Goal: Task Accomplishment & Management: Manage account settings

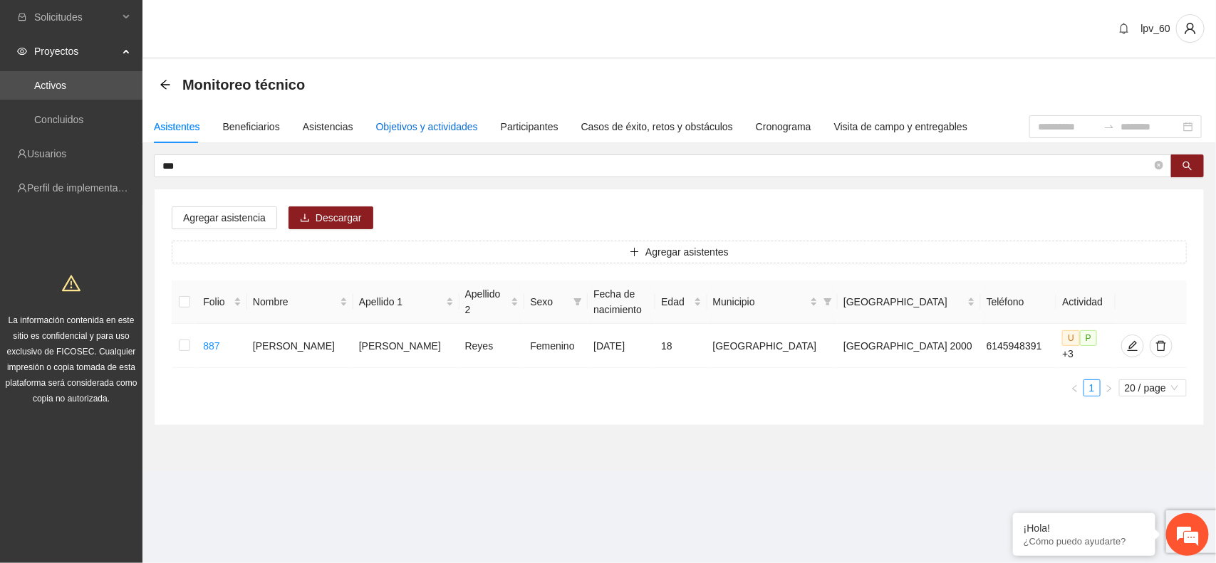
click at [397, 132] on div "Objetivos y actividades" at bounding box center [427, 127] width 102 height 16
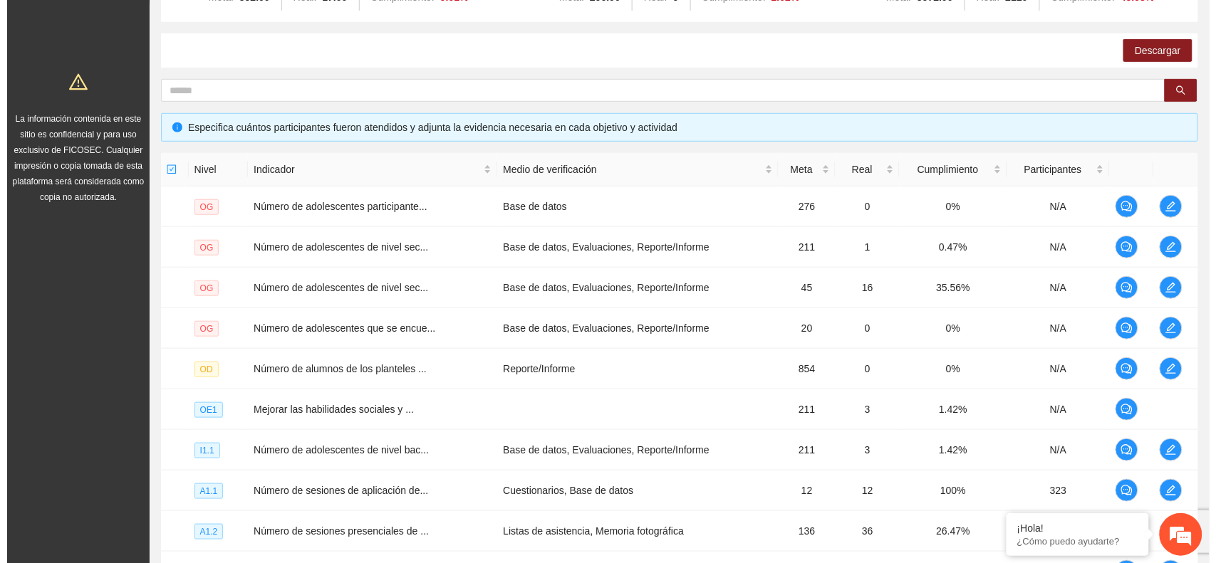
scroll to position [369, 0]
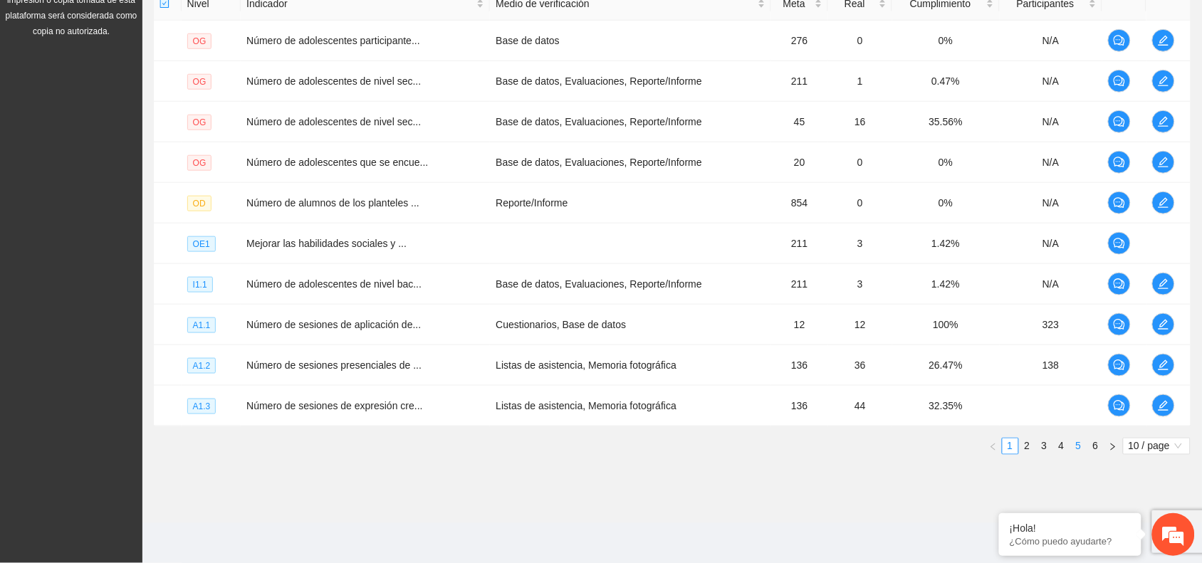
click at [1079, 445] on link "5" at bounding box center [1079, 447] width 16 height 16
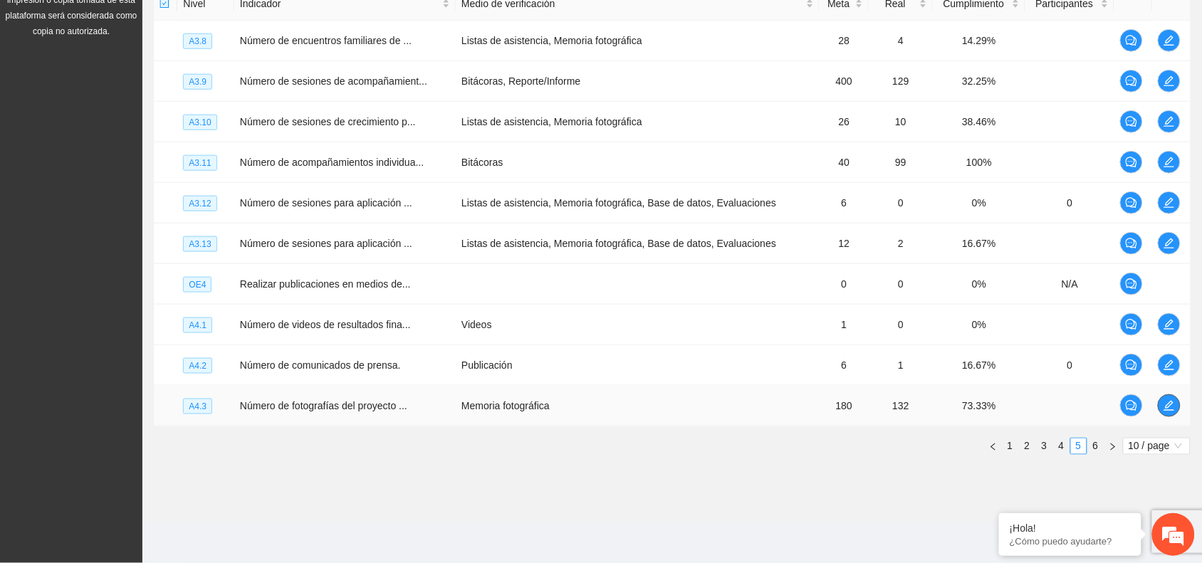
click at [1167, 408] on icon "edit" at bounding box center [1170, 406] width 10 height 10
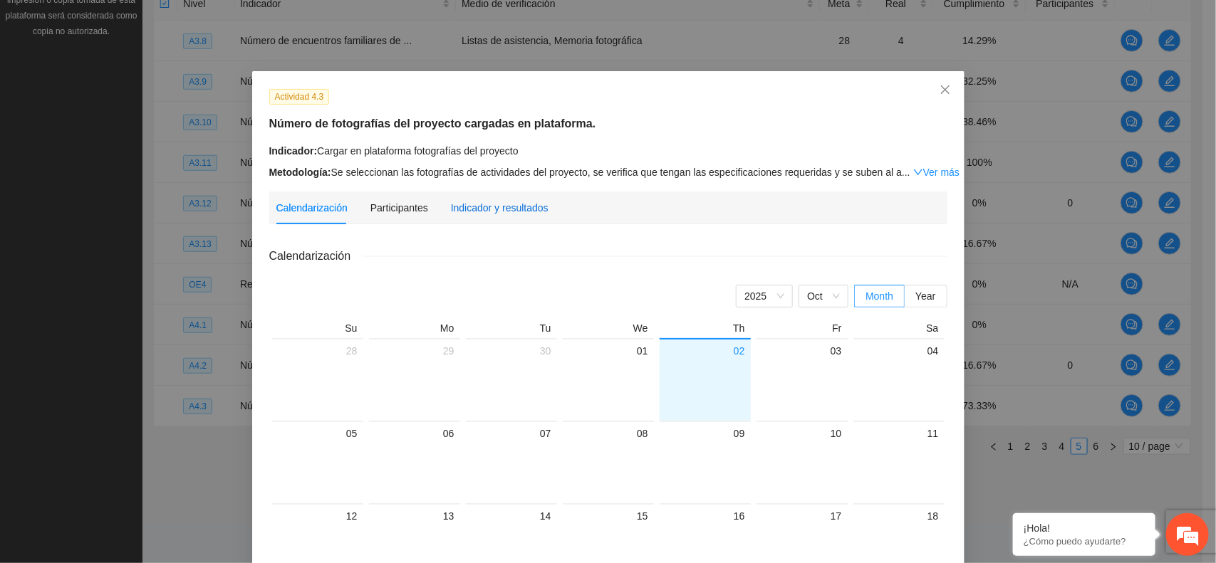
click at [487, 210] on div "Indicador y resultados" at bounding box center [500, 208] width 98 height 16
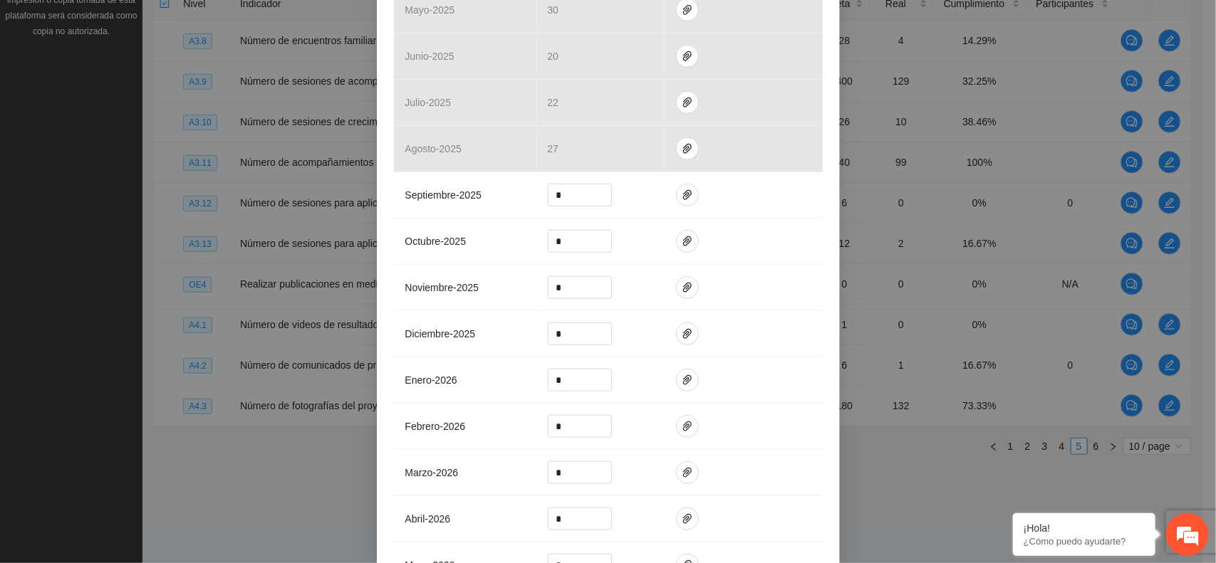
scroll to position [565, 0]
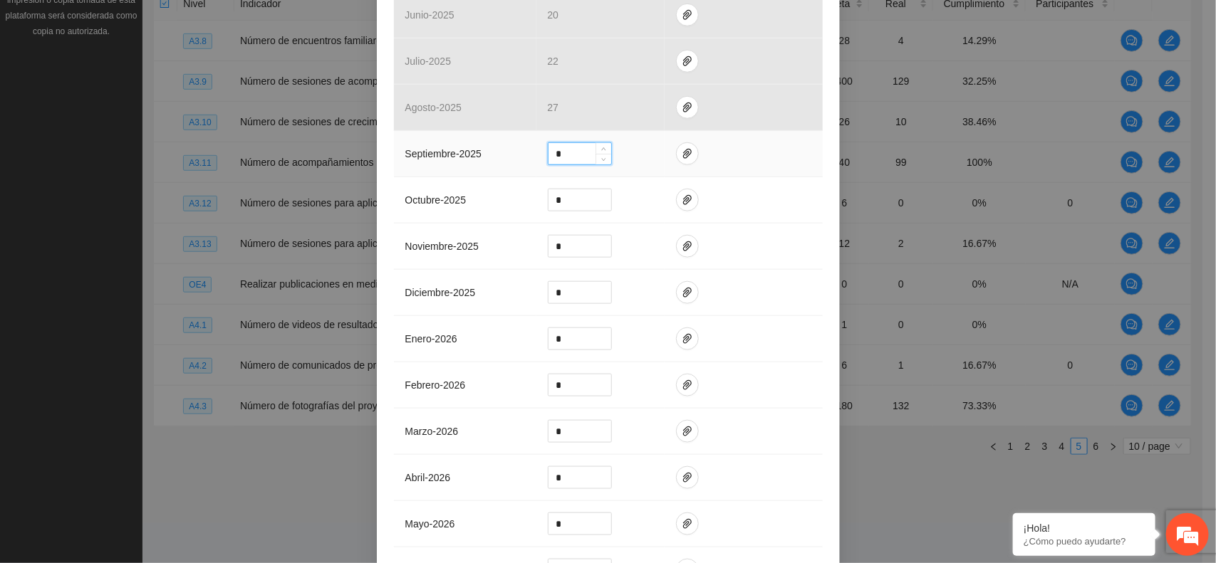
click at [524, 154] on tr "septiembre - 2025 *" at bounding box center [608, 154] width 429 height 46
type input "**"
click at [679, 145] on button "button" at bounding box center [687, 153] width 23 height 23
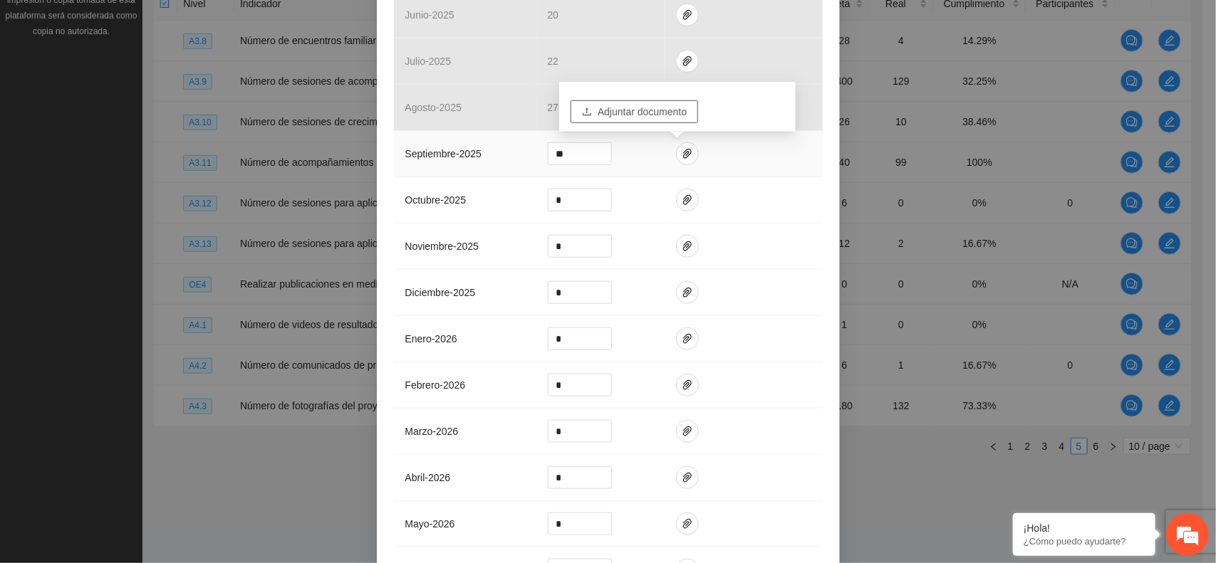
click at [636, 109] on span "Adjuntar documento" at bounding box center [642, 112] width 89 height 16
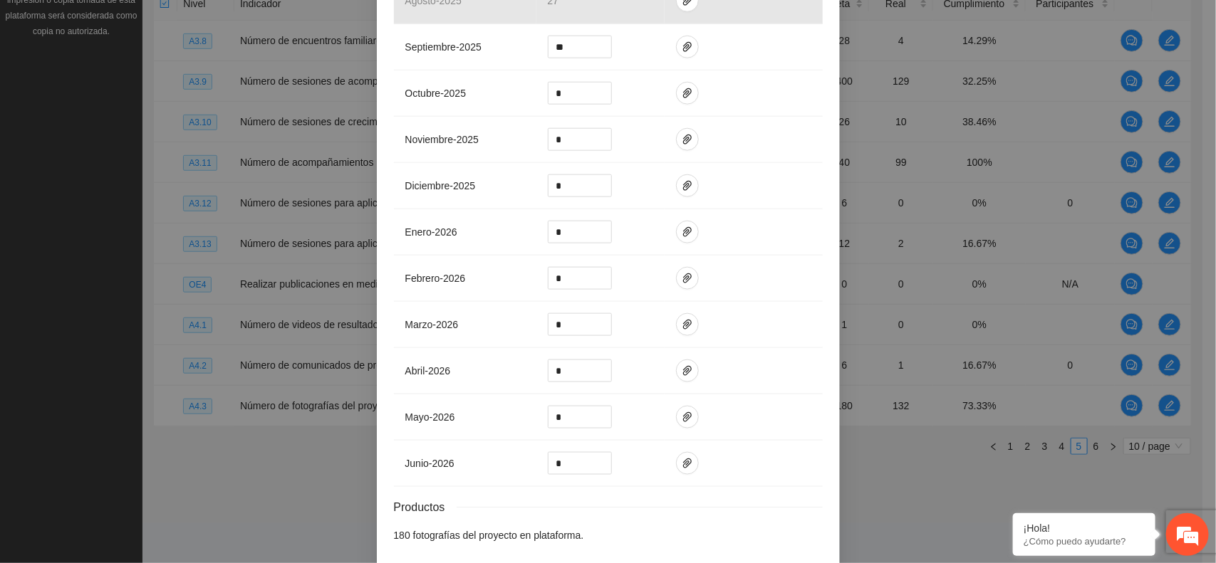
scroll to position [739, 0]
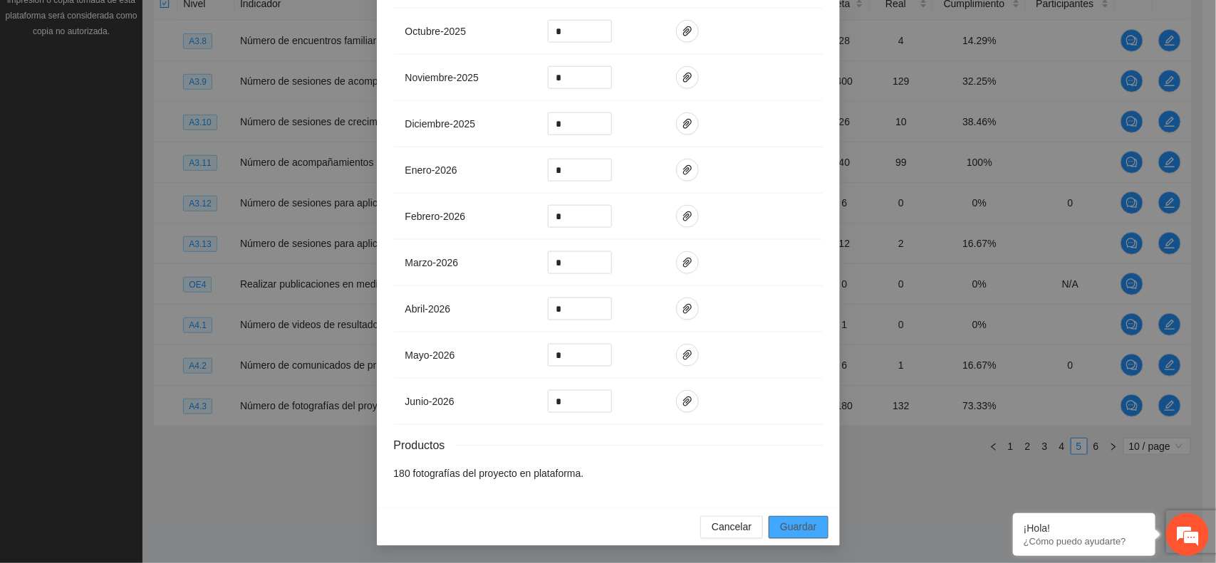
click at [813, 529] on button "Guardar" at bounding box center [798, 527] width 59 height 23
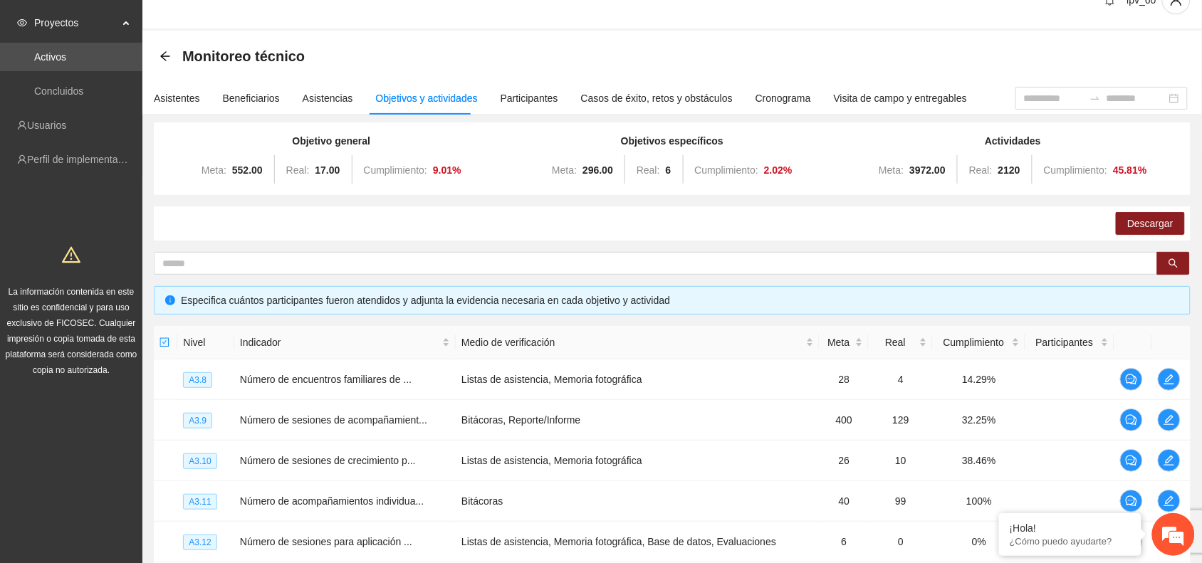
scroll to position [36, 0]
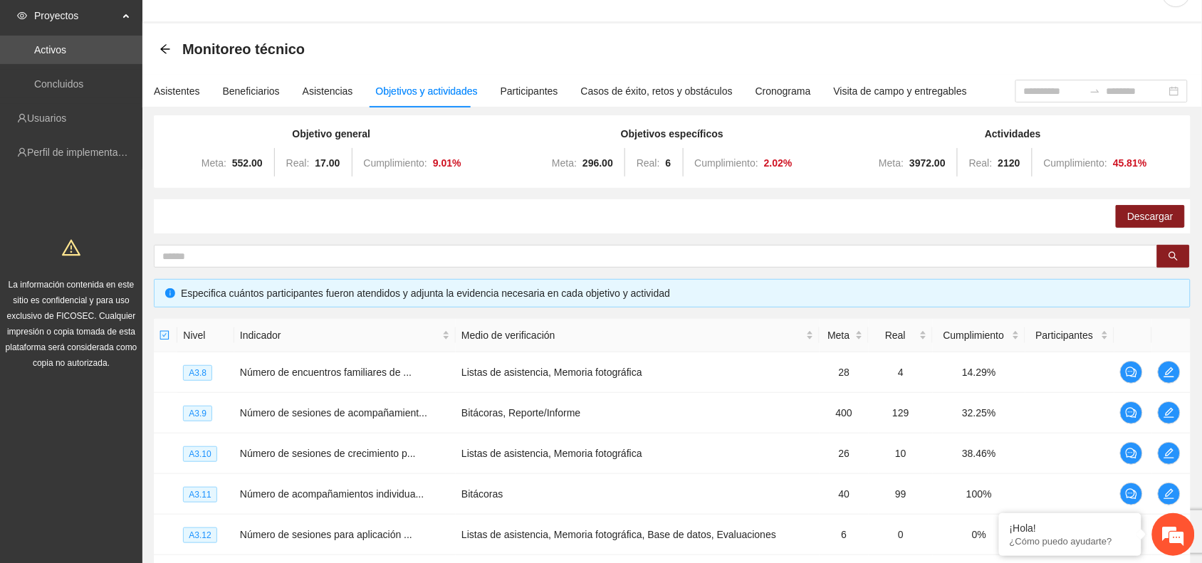
click at [596, 157] on strong "296.00" at bounding box center [598, 162] width 31 height 11
drag, startPoint x: 629, startPoint y: 170, endPoint x: 668, endPoint y: 167, distance: 39.2
click at [667, 170] on div "Meta: 296.00 Real: 6 Cumplimiento: 2.02 %" at bounding box center [673, 163] width 334 height 28
click at [671, 158] on div "Meta: 296.00 Real: 6 Cumplimiento: 2.02 %" at bounding box center [673, 163] width 334 height 28
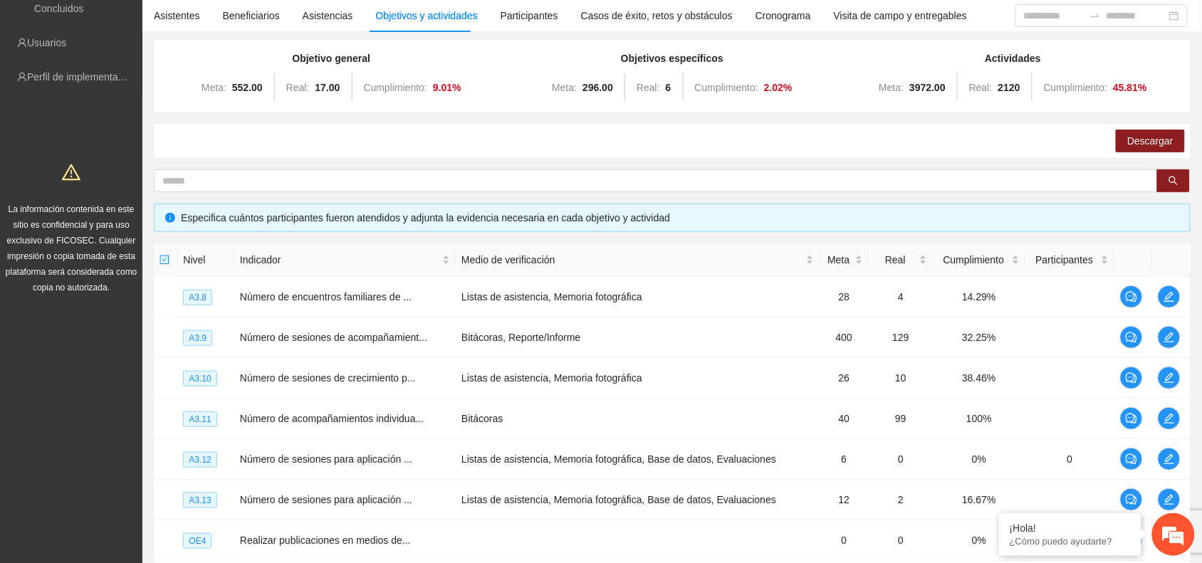
scroll to position [0, 0]
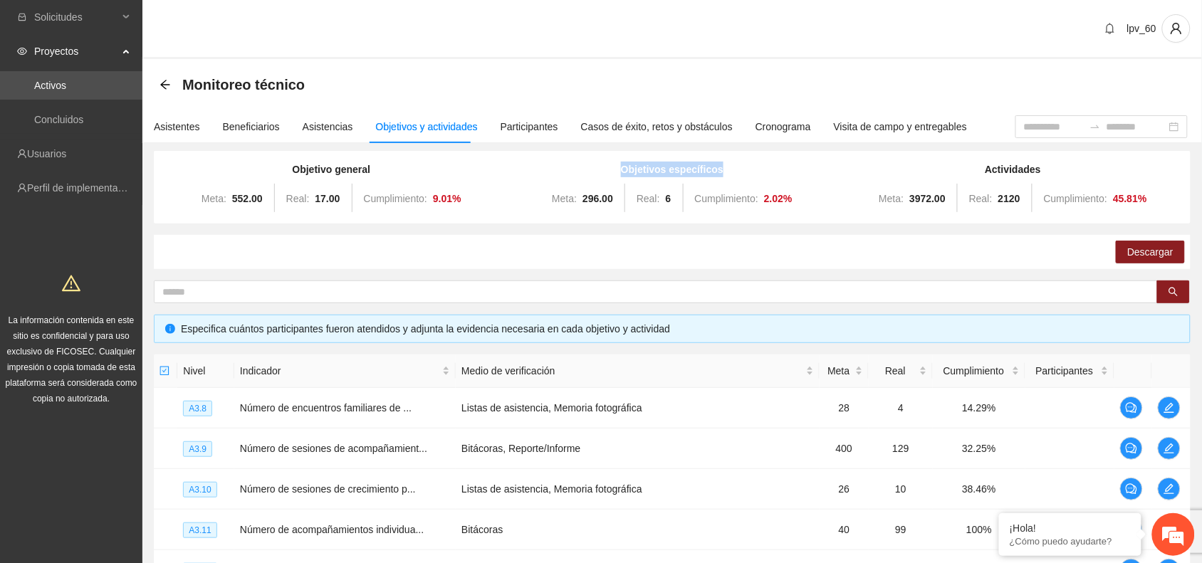
drag, startPoint x: 734, startPoint y: 179, endPoint x: 463, endPoint y: 187, distance: 271.5
click at [463, 187] on div "Objetivo general Meta: 552.00 Real: 17.00 Cumplimiento: 9.01 % Objetivos especí…" at bounding box center [672, 187] width 1023 height 51
click at [657, 187] on div "Meta: 296.00 Real: 6 Cumplimiento: 2.02 %" at bounding box center [673, 198] width 334 height 28
drag, startPoint x: 553, startPoint y: 191, endPoint x: 616, endPoint y: 185, distance: 62.9
click at [657, 191] on div "Meta: 296.00 Real: 6 Cumplimiento: 2.02 %" at bounding box center [673, 198] width 334 height 28
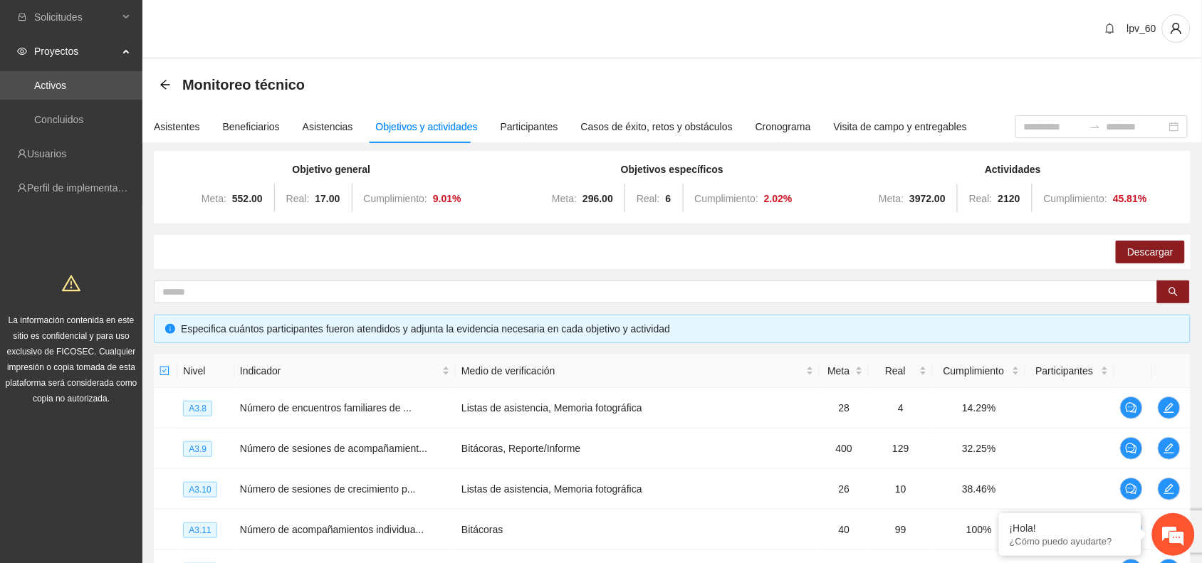
click at [548, 178] on div "Objetivos específicos Meta: 296.00 Real: 6 Cumplimiento: 2.02 %" at bounding box center [673, 187] width 334 height 51
click at [503, 180] on div "Objetivos específicos Meta: 296.00 Real: 6 Cumplimiento: 2.02 %" at bounding box center [672, 187] width 341 height 51
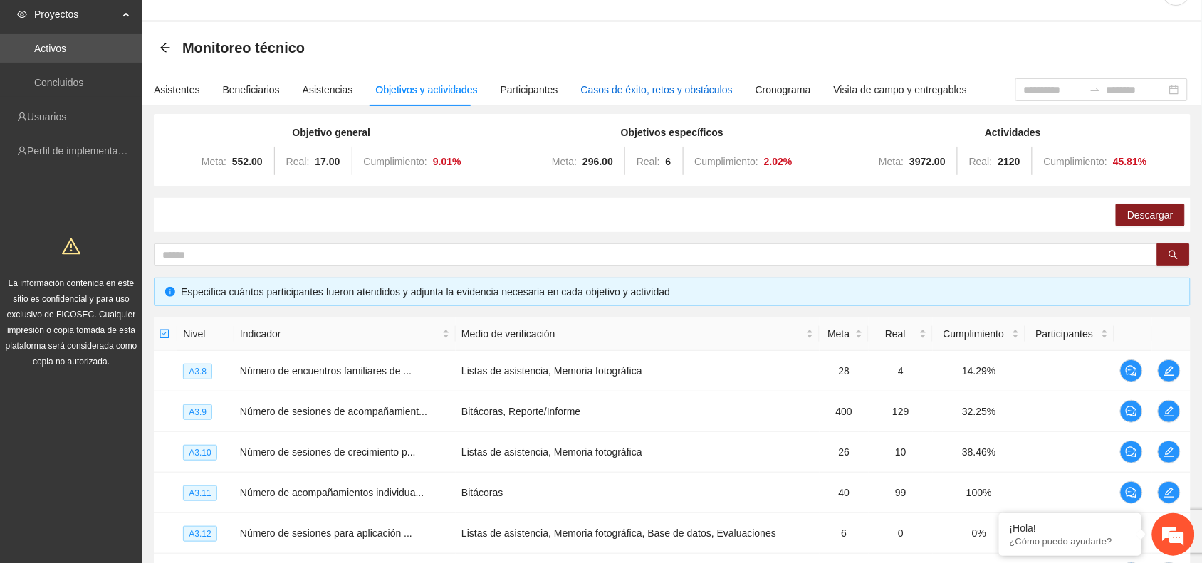
click at [666, 83] on div "Casos de éxito, retos y obstáculos" at bounding box center [657, 90] width 152 height 16
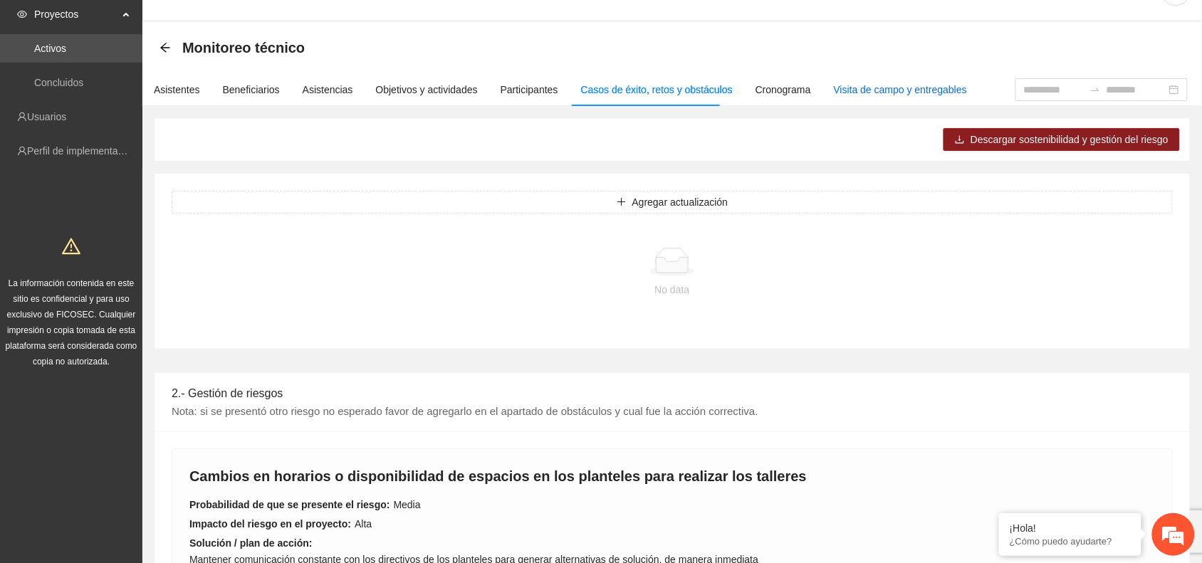
click at [834, 82] on div "Visita de campo y entregables" at bounding box center [900, 90] width 133 height 16
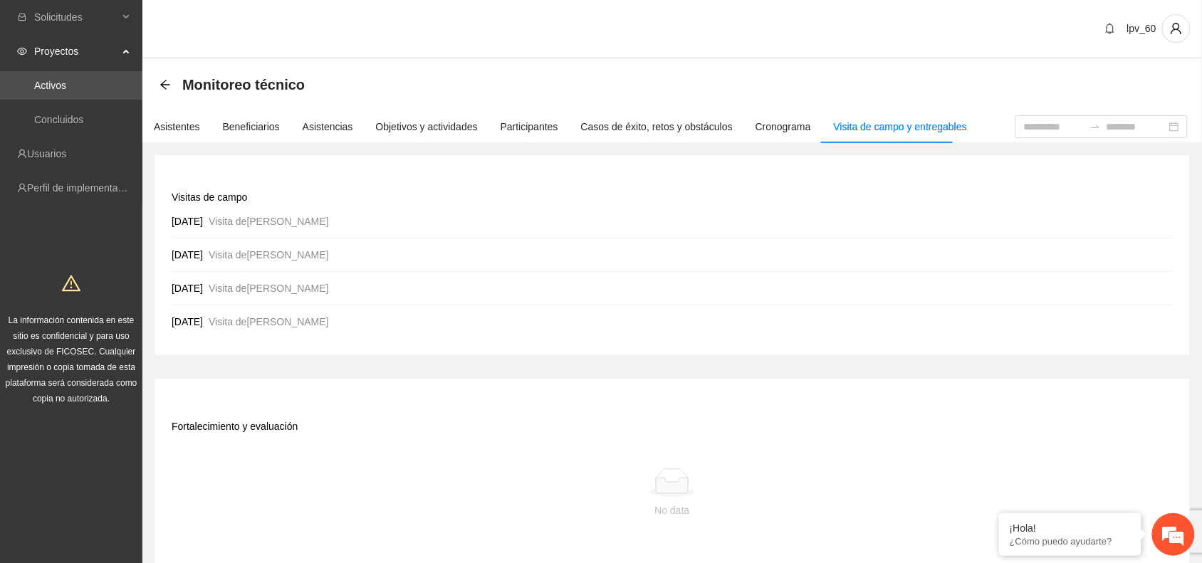
drag, startPoint x: 191, startPoint y: 248, endPoint x: 222, endPoint y: 313, distance: 72.6
click at [222, 313] on ul "[DATE] Visita de [PERSON_NAME] [DATE] Visita de [PERSON_NAME] [DATE] Visita de …" at bounding box center [672, 271] width 1001 height 133
click at [431, 375] on div "Visitas de campo [DATE] Visita de [PERSON_NAME] [DATE] Visita de [PERSON_NAME] …" at bounding box center [672, 363] width 1037 height 416
drag, startPoint x: 317, startPoint y: 432, endPoint x: 211, endPoint y: 430, distance: 106.2
click at [211, 430] on div "Fortalecimiento y evaluación No data" at bounding box center [672, 474] width 1001 height 157
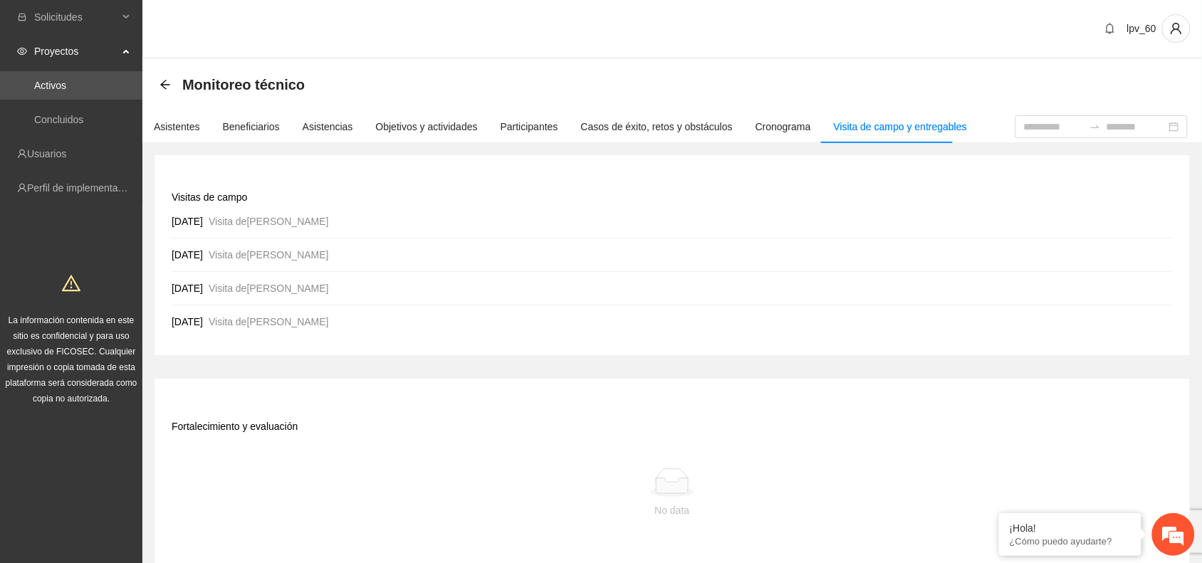
click at [370, 424] on div "Fortalecimiento y evaluación No data" at bounding box center [672, 474] width 1001 height 157
drag, startPoint x: 177, startPoint y: 285, endPoint x: 164, endPoint y: 218, distance: 68.2
click at [177, 283] on span "[DATE]" at bounding box center [187, 288] width 31 height 11
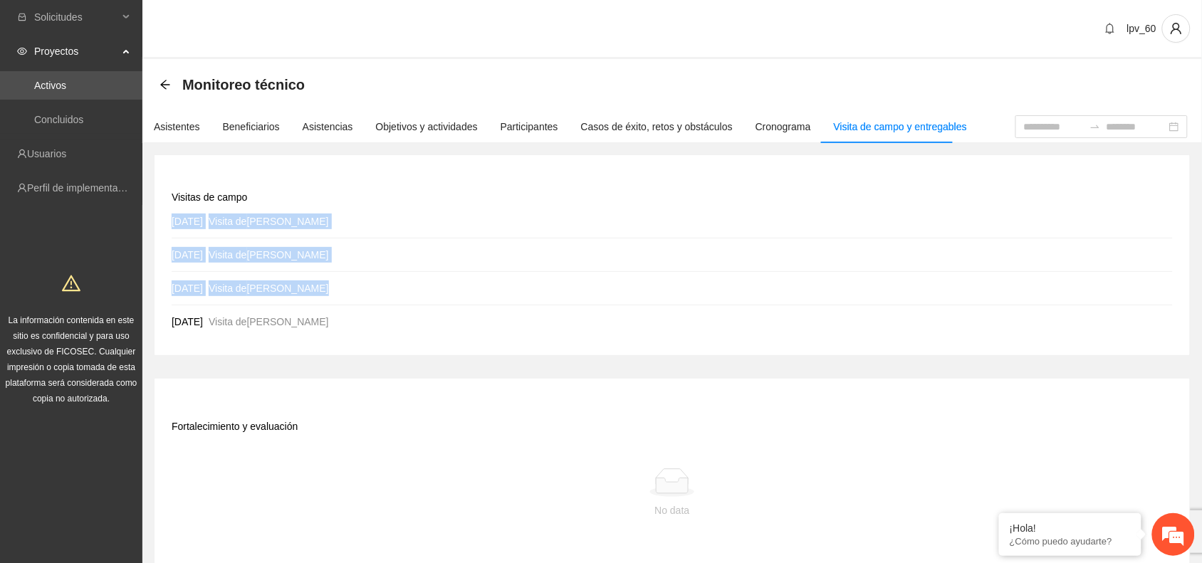
drag, startPoint x: 164, startPoint y: 218, endPoint x: 390, endPoint y: 360, distance: 267.6
click at [381, 356] on div "Visitas de campo [DATE] Visita de [PERSON_NAME] [DATE] Visita de [PERSON_NAME] …" at bounding box center [672, 256] width 1037 height 202
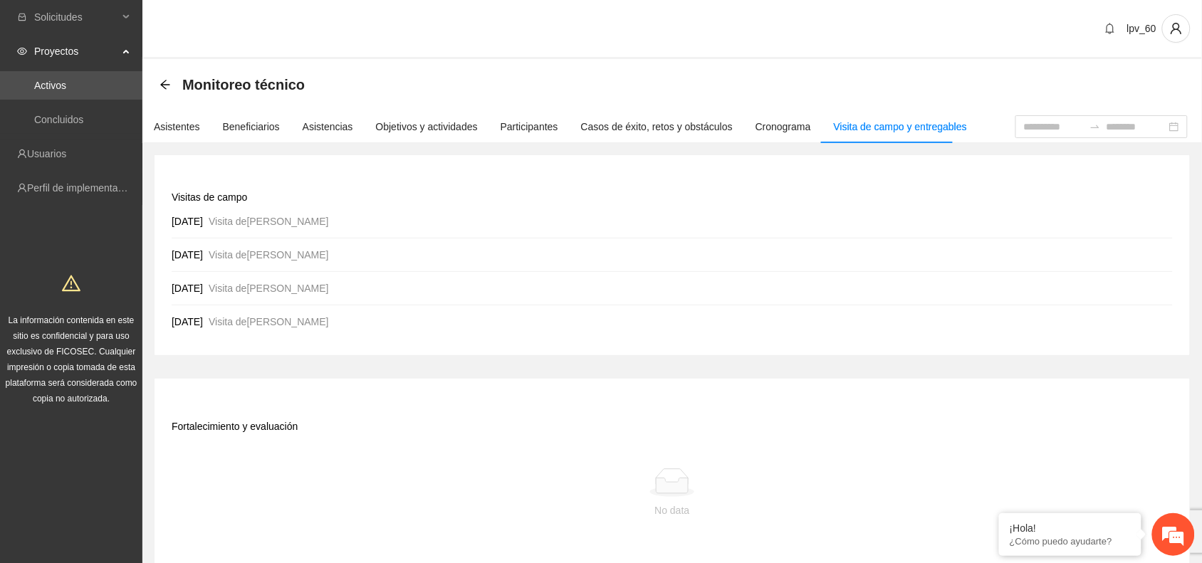
click at [390, 360] on div "Visitas de campo [DATE] Visita de [PERSON_NAME] [DATE] Visita de [PERSON_NAME] …" at bounding box center [672, 363] width 1037 height 416
